Goal: Task Accomplishment & Management: Manage account settings

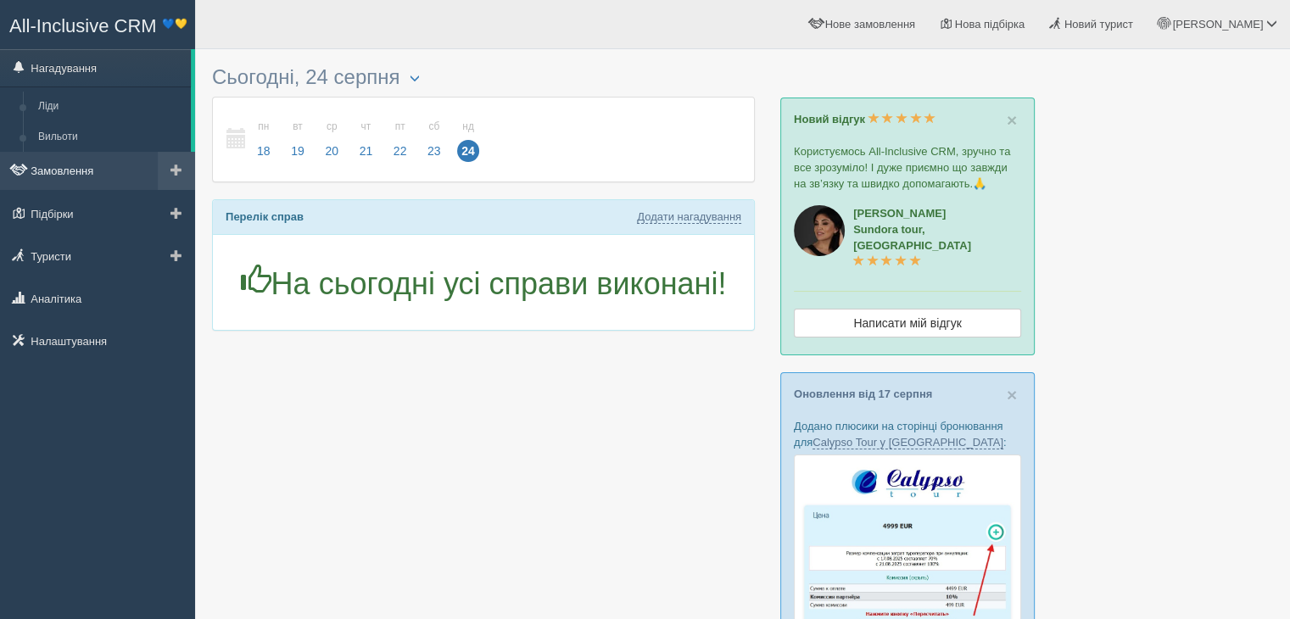
click at [99, 179] on link "Замовлення" at bounding box center [97, 170] width 195 height 37
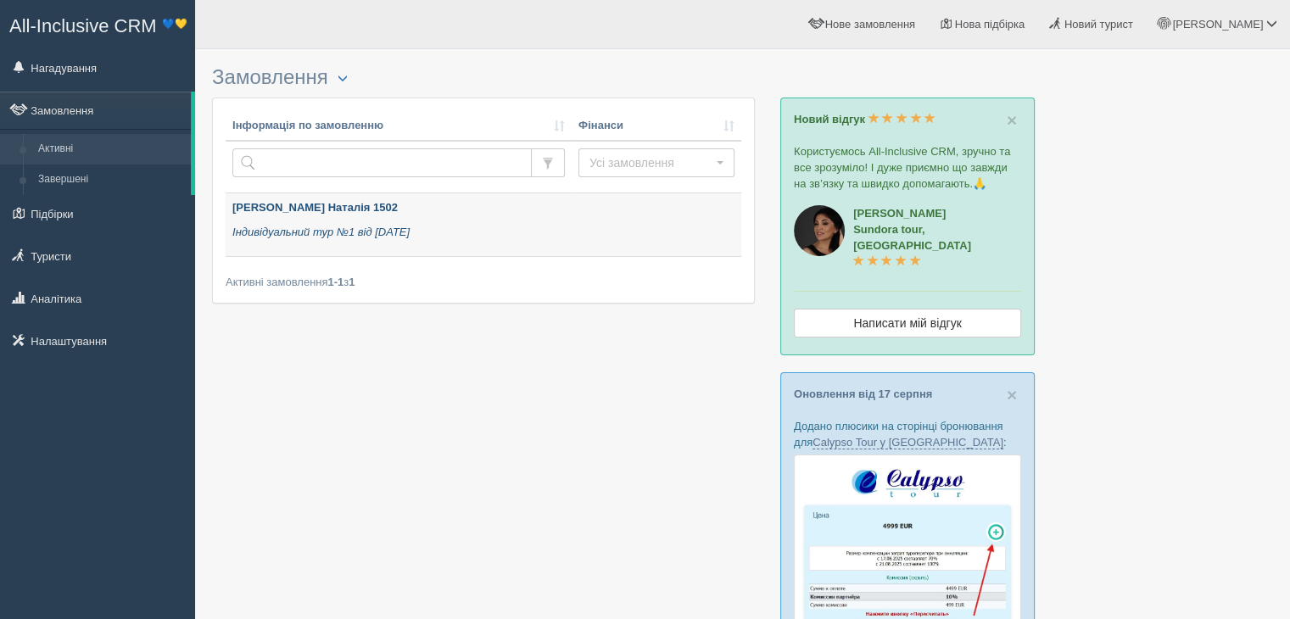
click at [471, 231] on p "Індивідуальний тур №1 від 14.08.2025" at bounding box center [398, 233] width 333 height 16
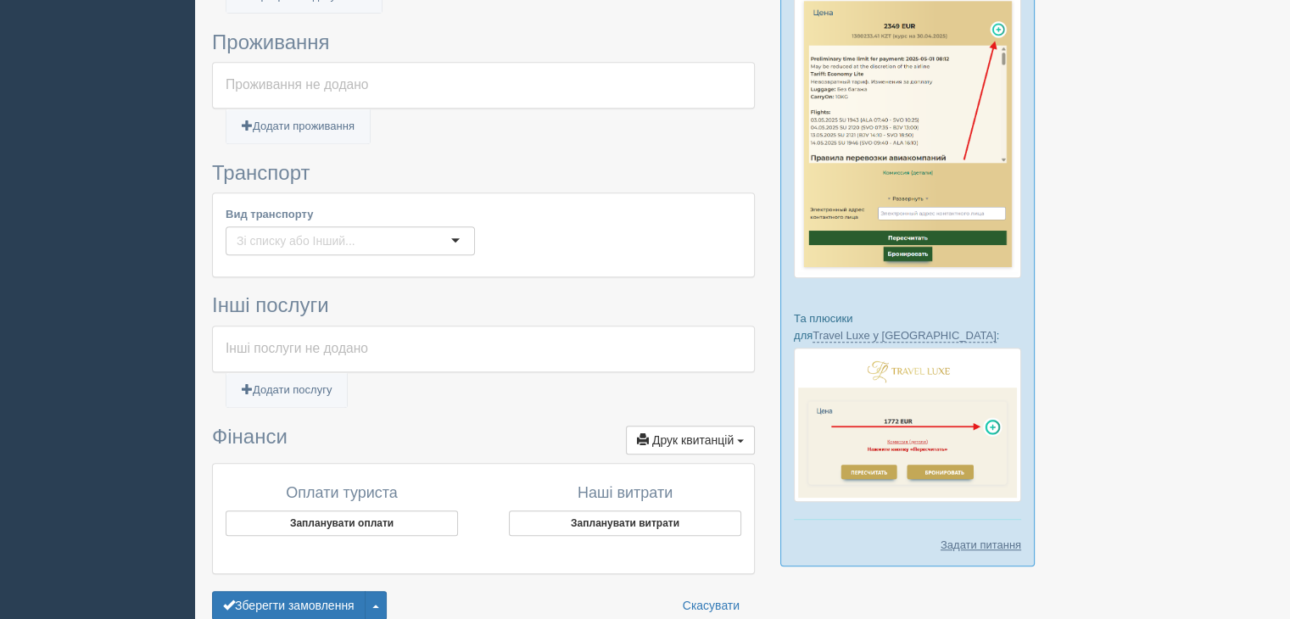
scroll to position [845, 0]
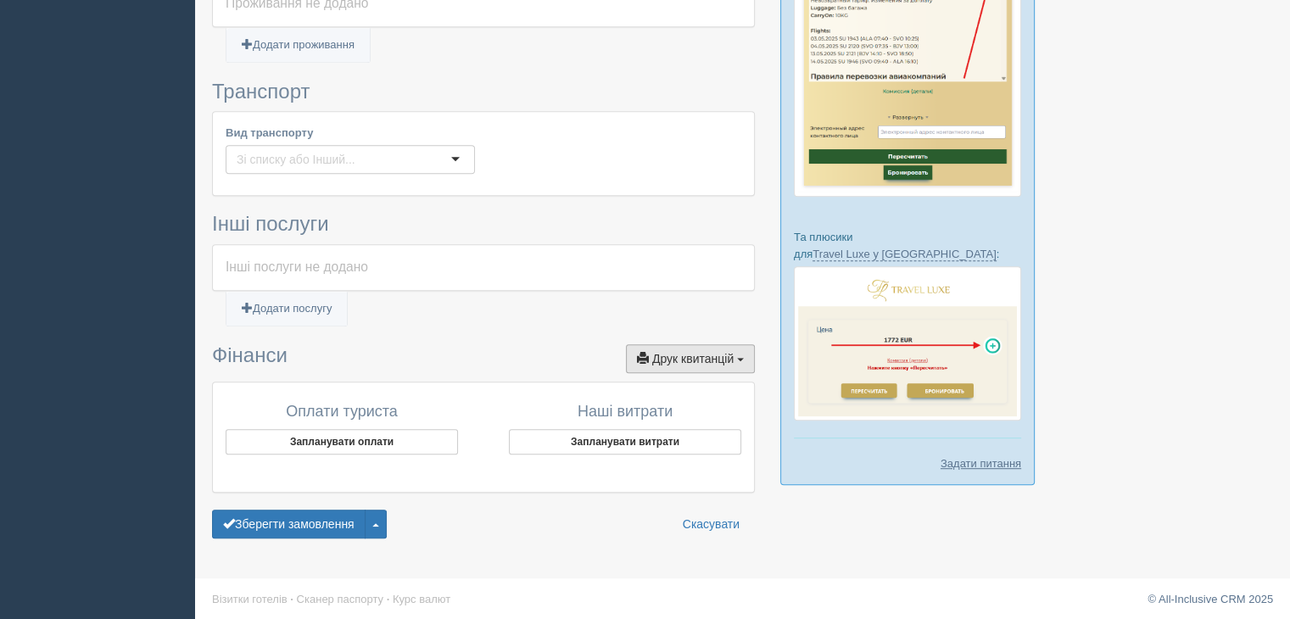
click at [683, 354] on span "Друк квитанцій" at bounding box center [692, 359] width 81 height 14
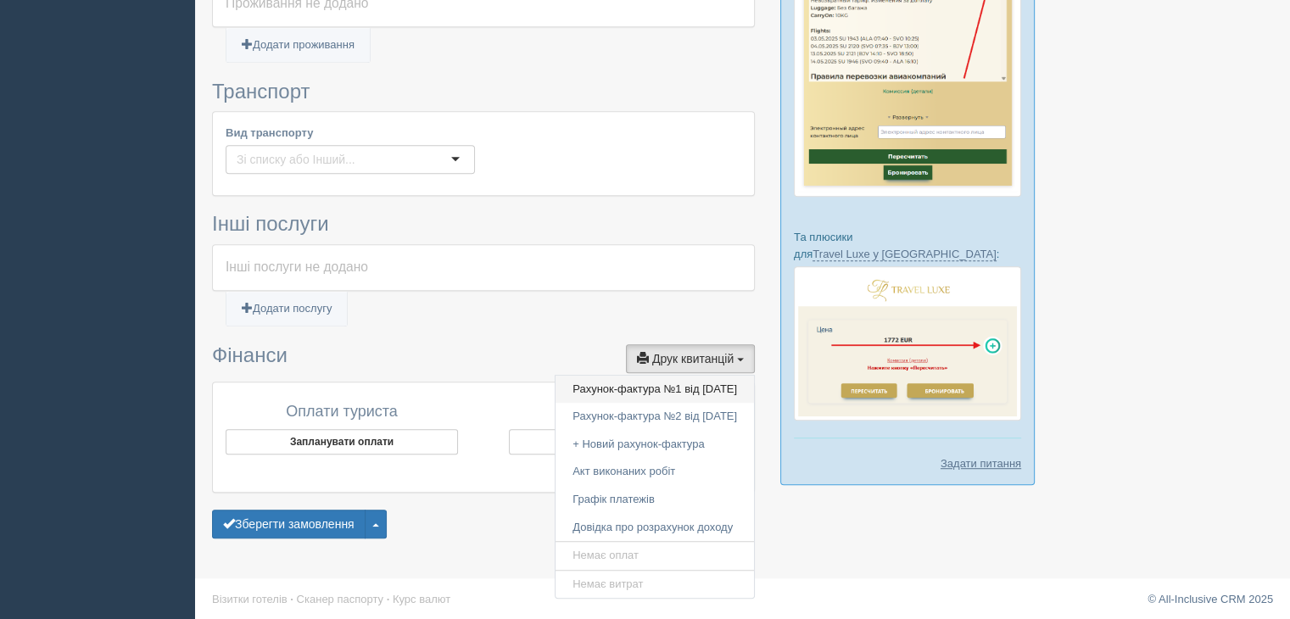
click at [642, 389] on link "Рахунок-фактура №1 від 15.08.2025" at bounding box center [655, 390] width 199 height 28
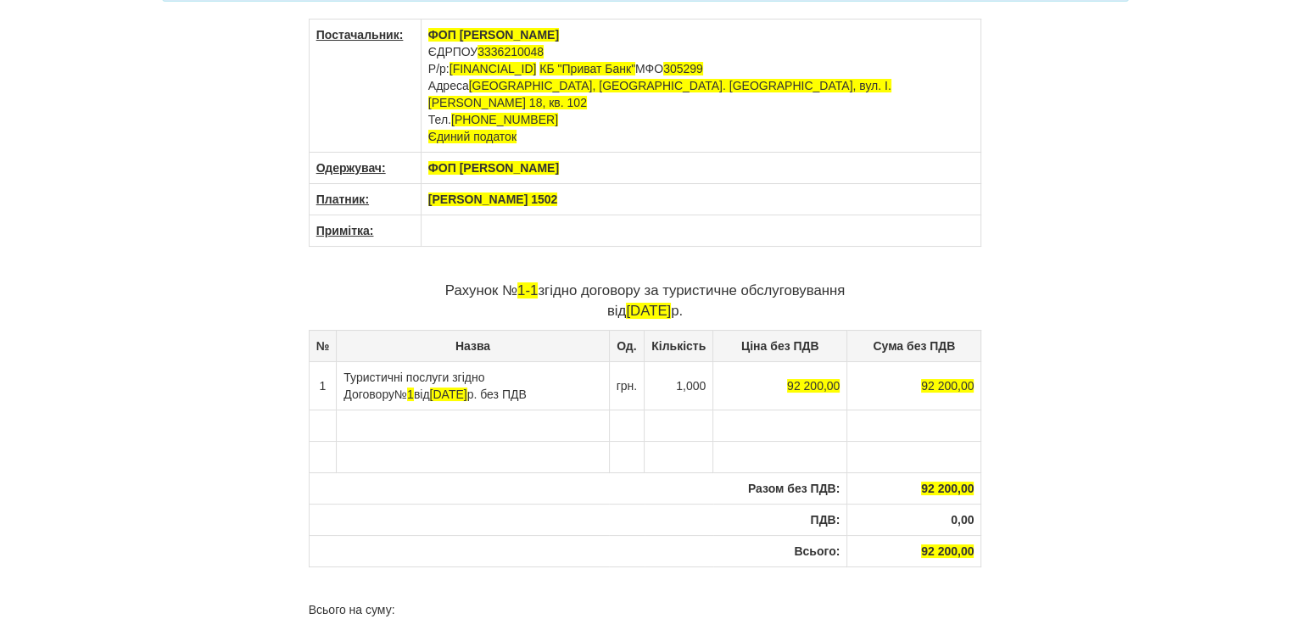
scroll to position [85, 0]
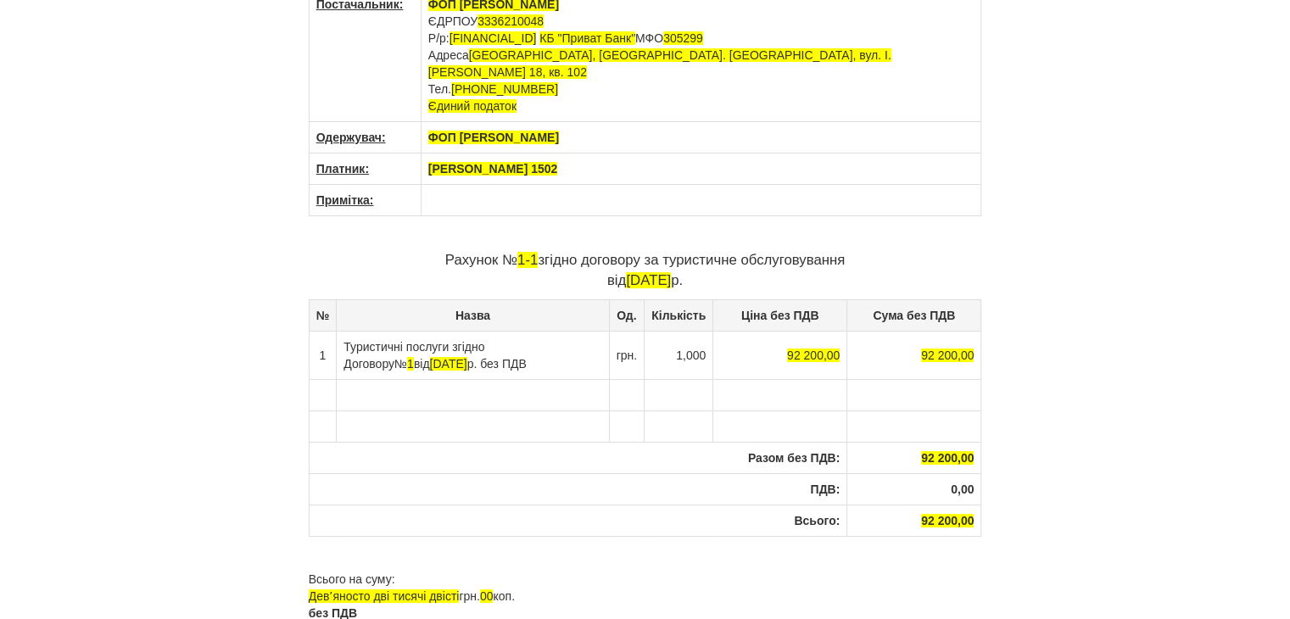
click at [830, 379] on td at bounding box center [780, 394] width 134 height 31
click at [815, 349] on span "92 200,00" at bounding box center [813, 356] width 53 height 14
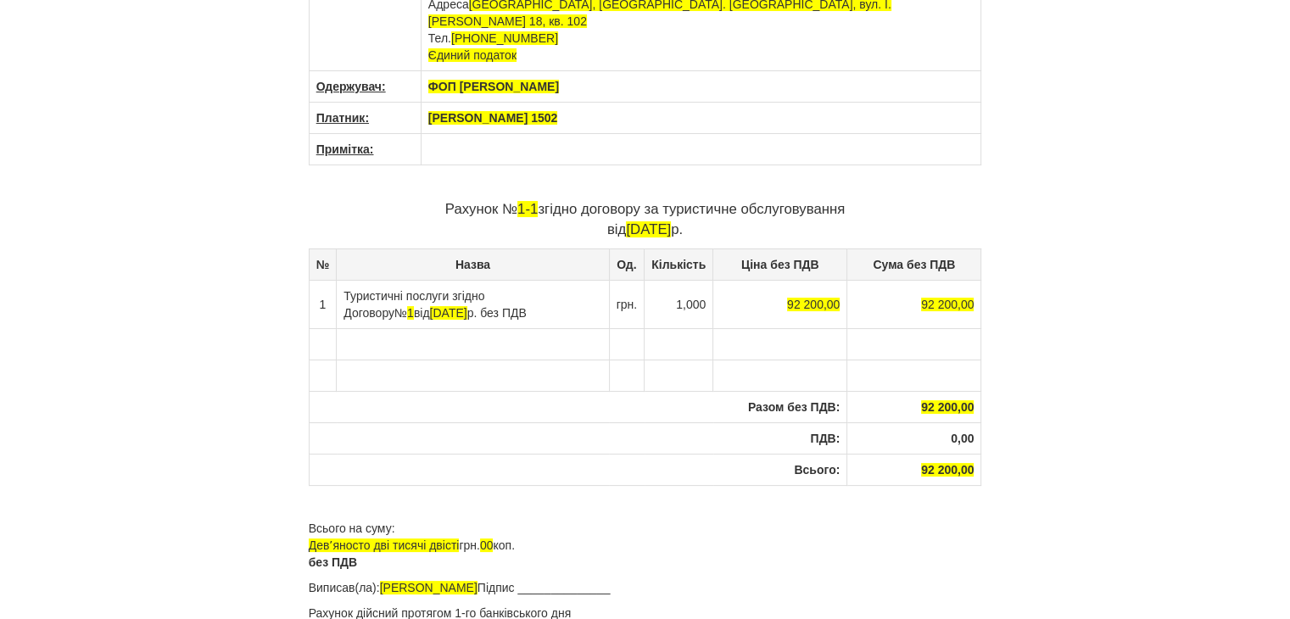
scroll to position [149, 0]
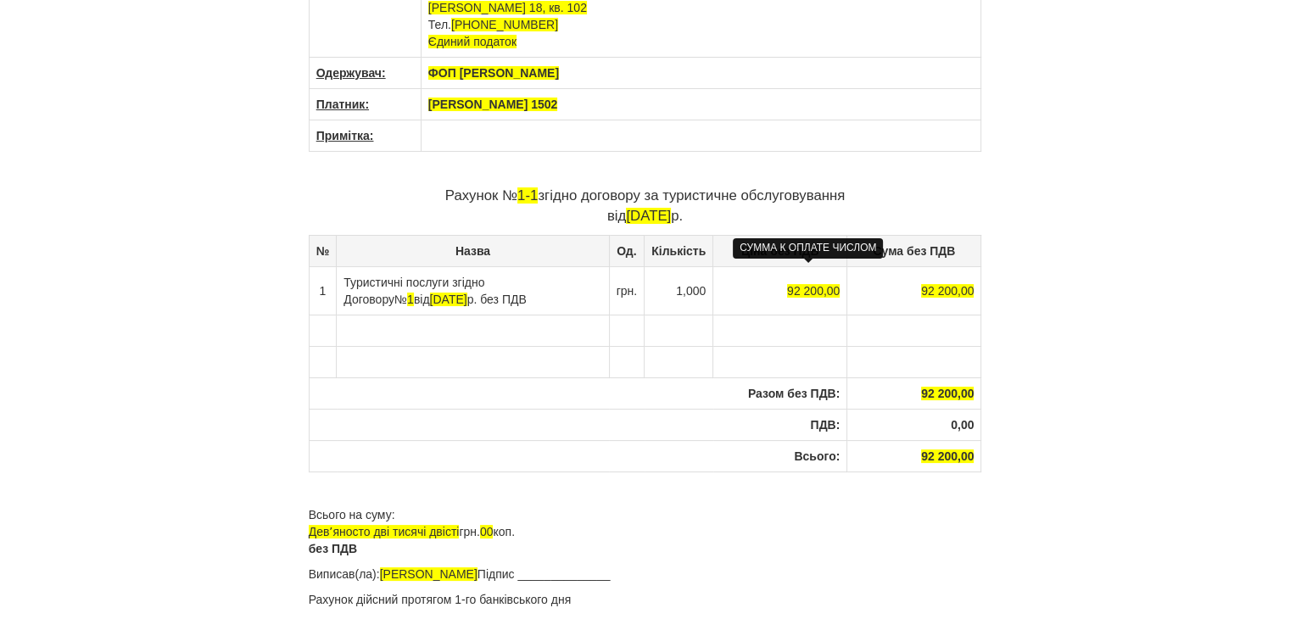
click at [793, 284] on span "92 200,00" at bounding box center [813, 291] width 53 height 14
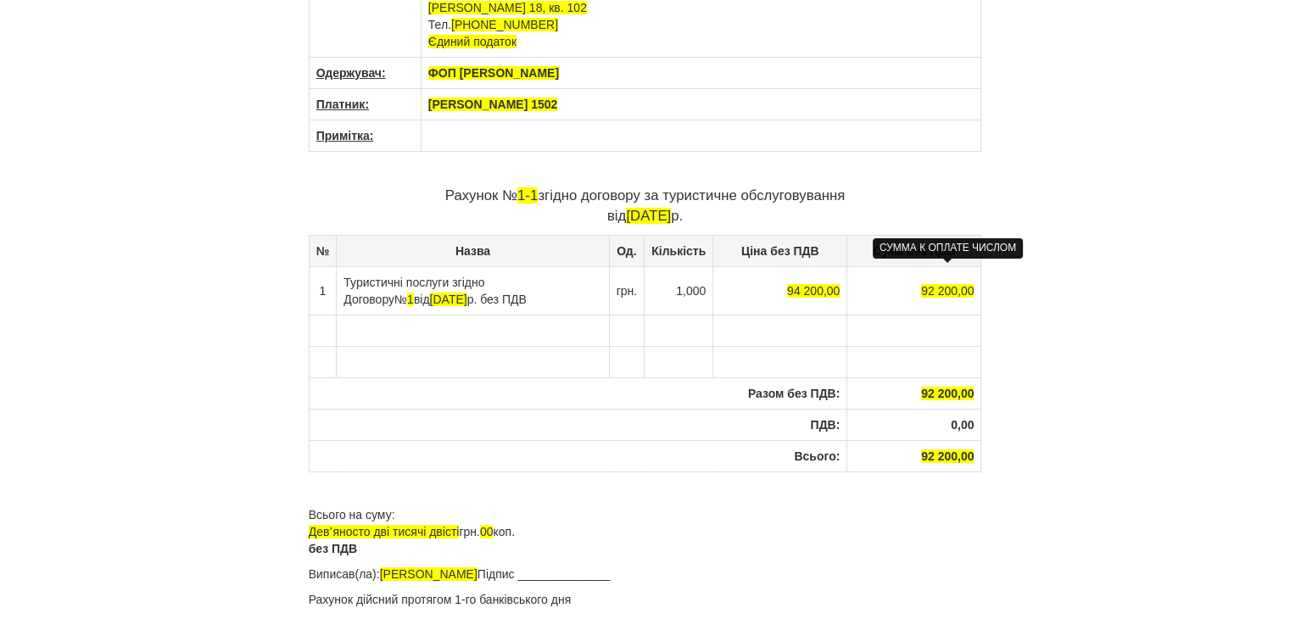
click at [931, 284] on span "92 200,00" at bounding box center [947, 291] width 53 height 14
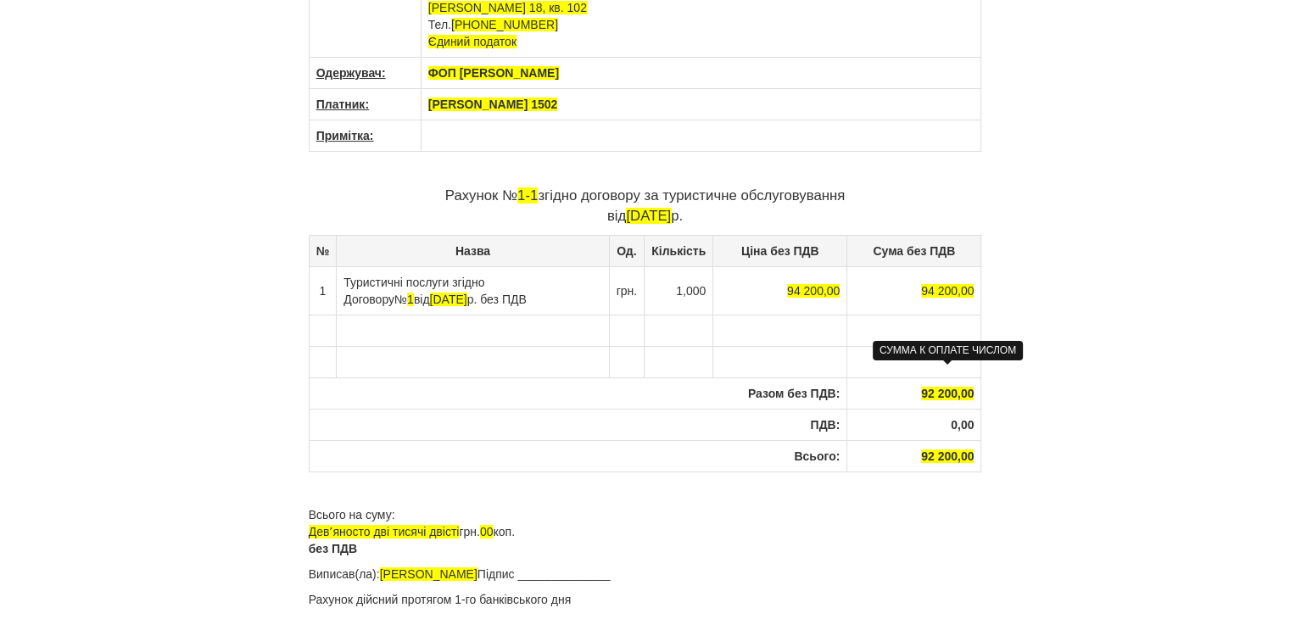
click at [931, 387] on span "92 200,00" at bounding box center [947, 394] width 53 height 14
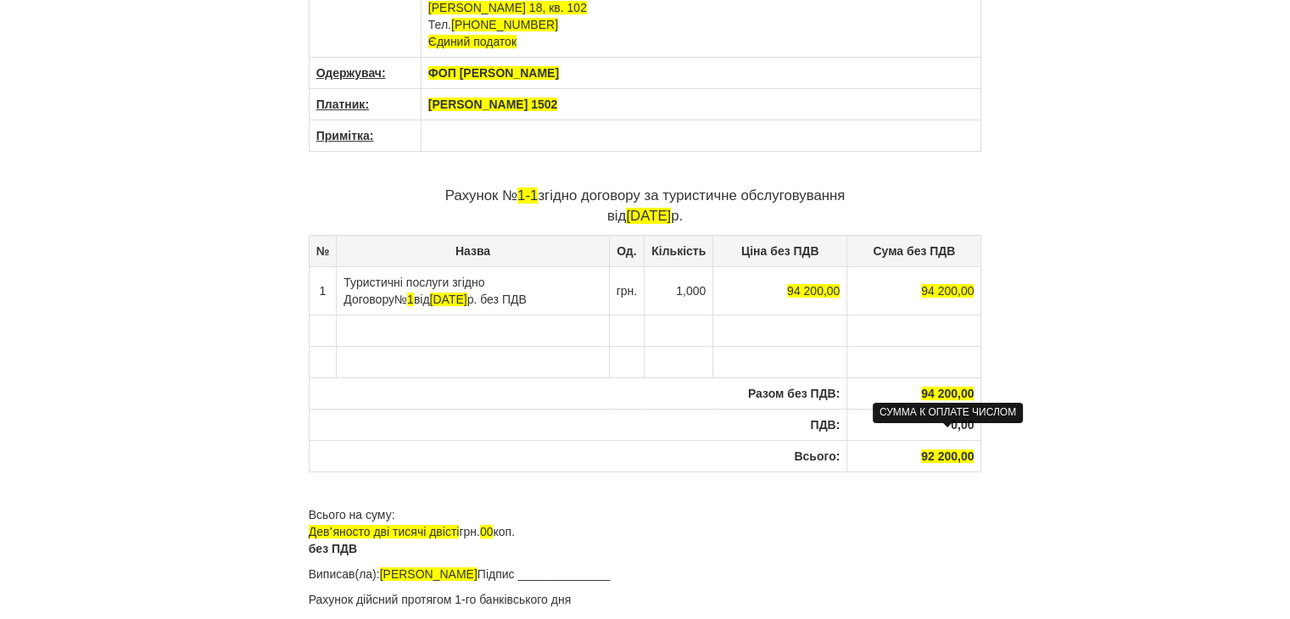
click at [932, 450] on span "92 200,00" at bounding box center [947, 457] width 53 height 14
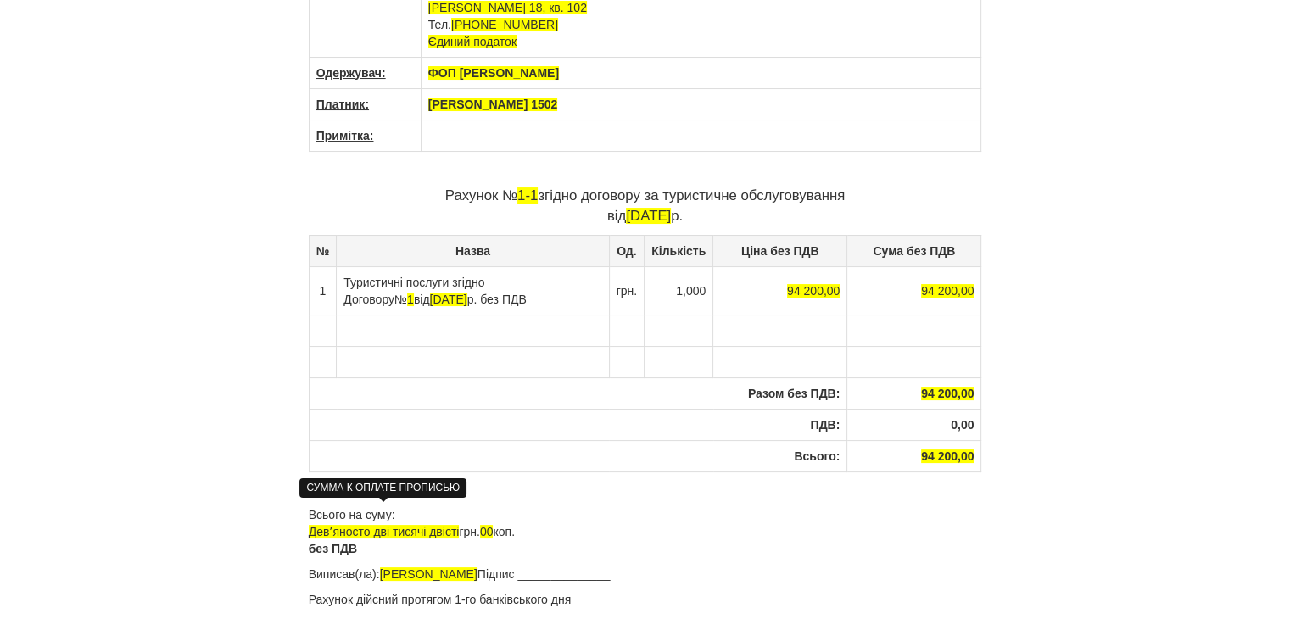
click at [394, 525] on span "Девʼяносто дві тисячі двісті" at bounding box center [384, 532] width 151 height 14
click at [389, 525] on span "Девʼяносто дві тисячі двісті" at bounding box center [384, 532] width 151 height 14
drag, startPoint x: 674, startPoint y: 500, endPoint x: 652, endPoint y: 327, distance: 174.5
click at [658, 460] on div "Постачальник: ФОП Вигівська Л.А. ЄДРПОУ 3336210048 Р/р: UA733052990000026008026…" at bounding box center [646, 278] width 674 height 708
click at [752, 510] on p "Всього на суму: Девʼяносто чотири тисячі двісті грн. 00 коп. без ПДВ" at bounding box center [646, 531] width 674 height 51
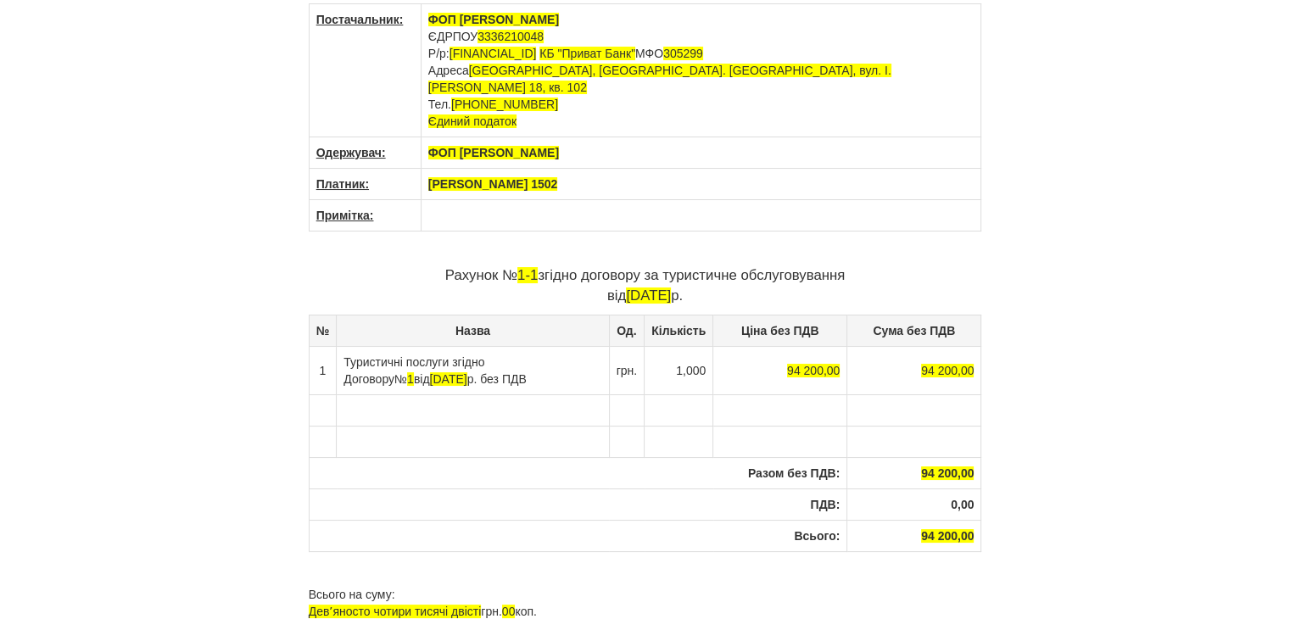
scroll to position [0, 0]
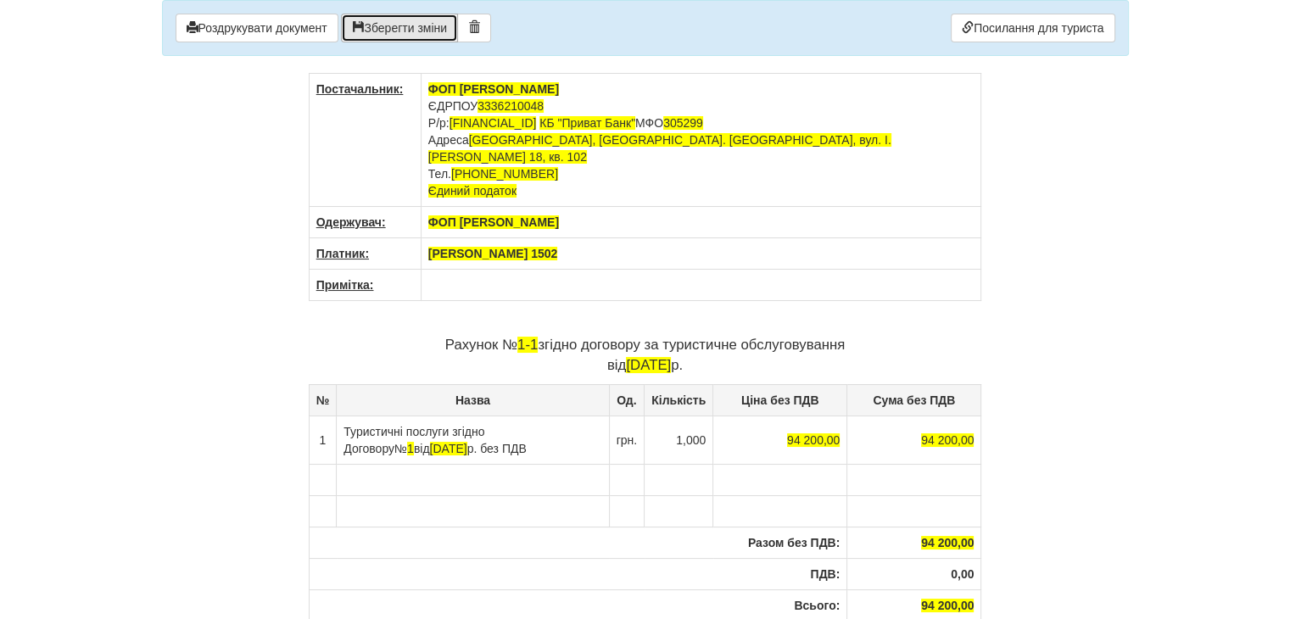
click at [403, 21] on button "Зберегти зміни" at bounding box center [399, 28] width 117 height 29
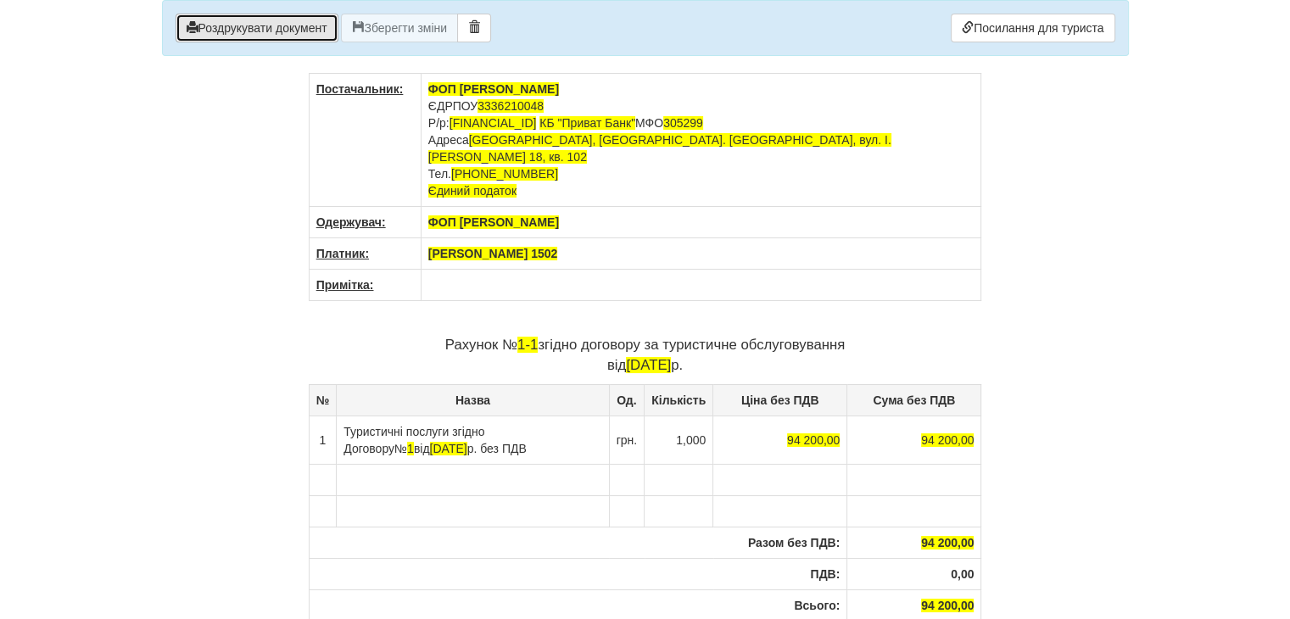
click at [242, 31] on button "Роздрукувати документ" at bounding box center [257, 28] width 163 height 29
